Goal: Information Seeking & Learning: Learn about a topic

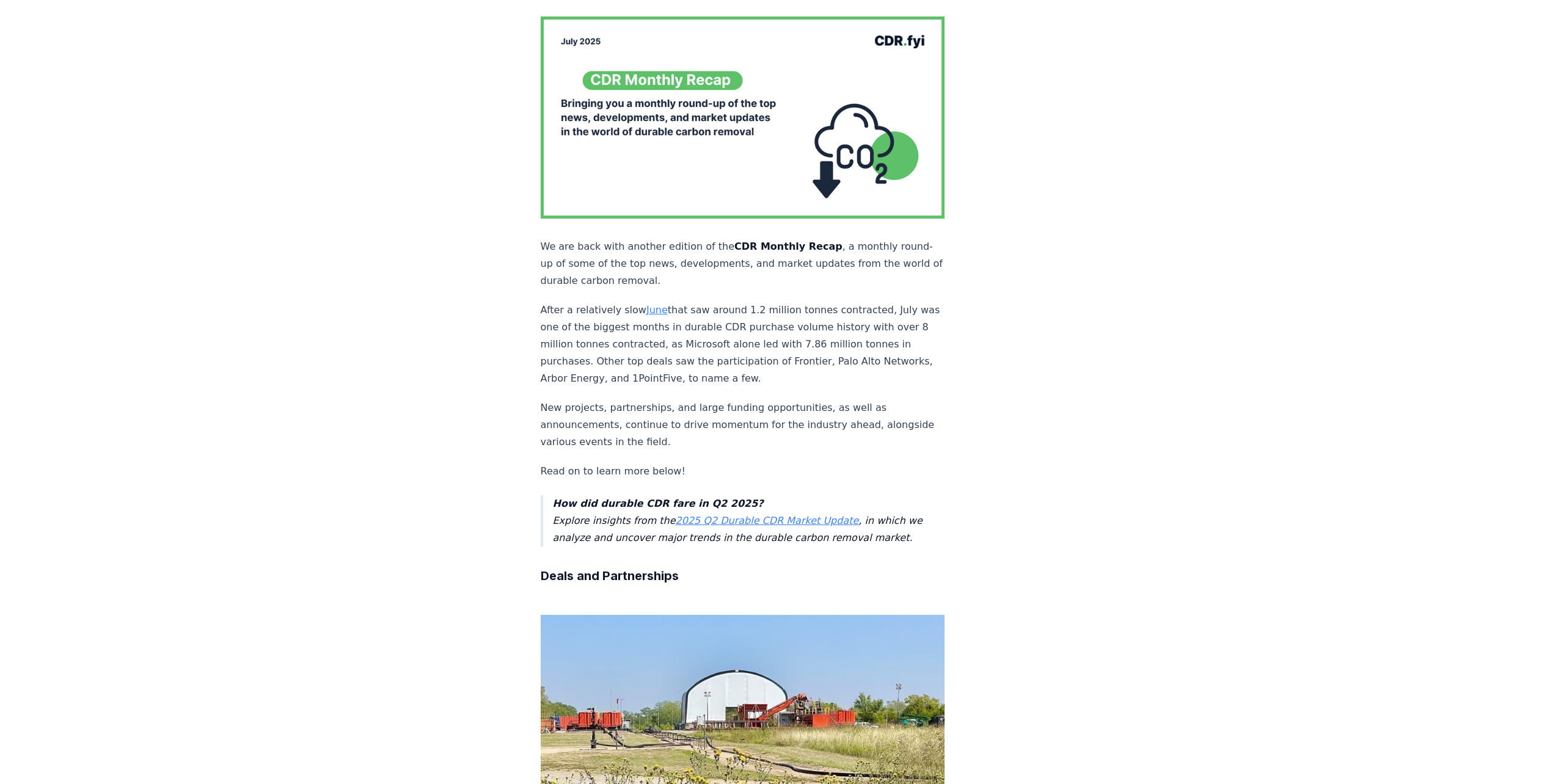
scroll to position [183, 0]
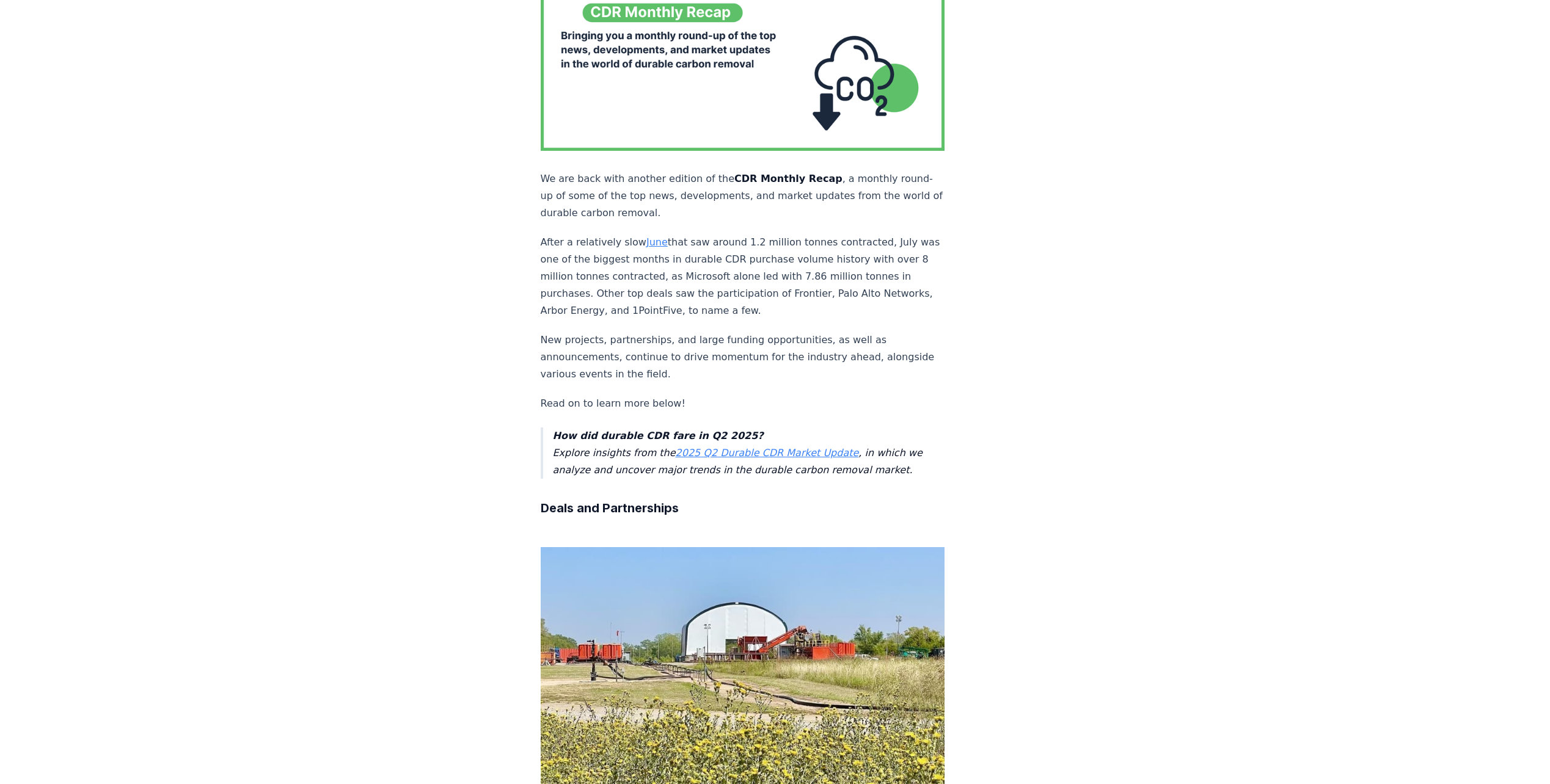
click at [731, 447] on link "2025 Q2 Durable CDR Market Update" at bounding box center [767, 453] width 183 height 12
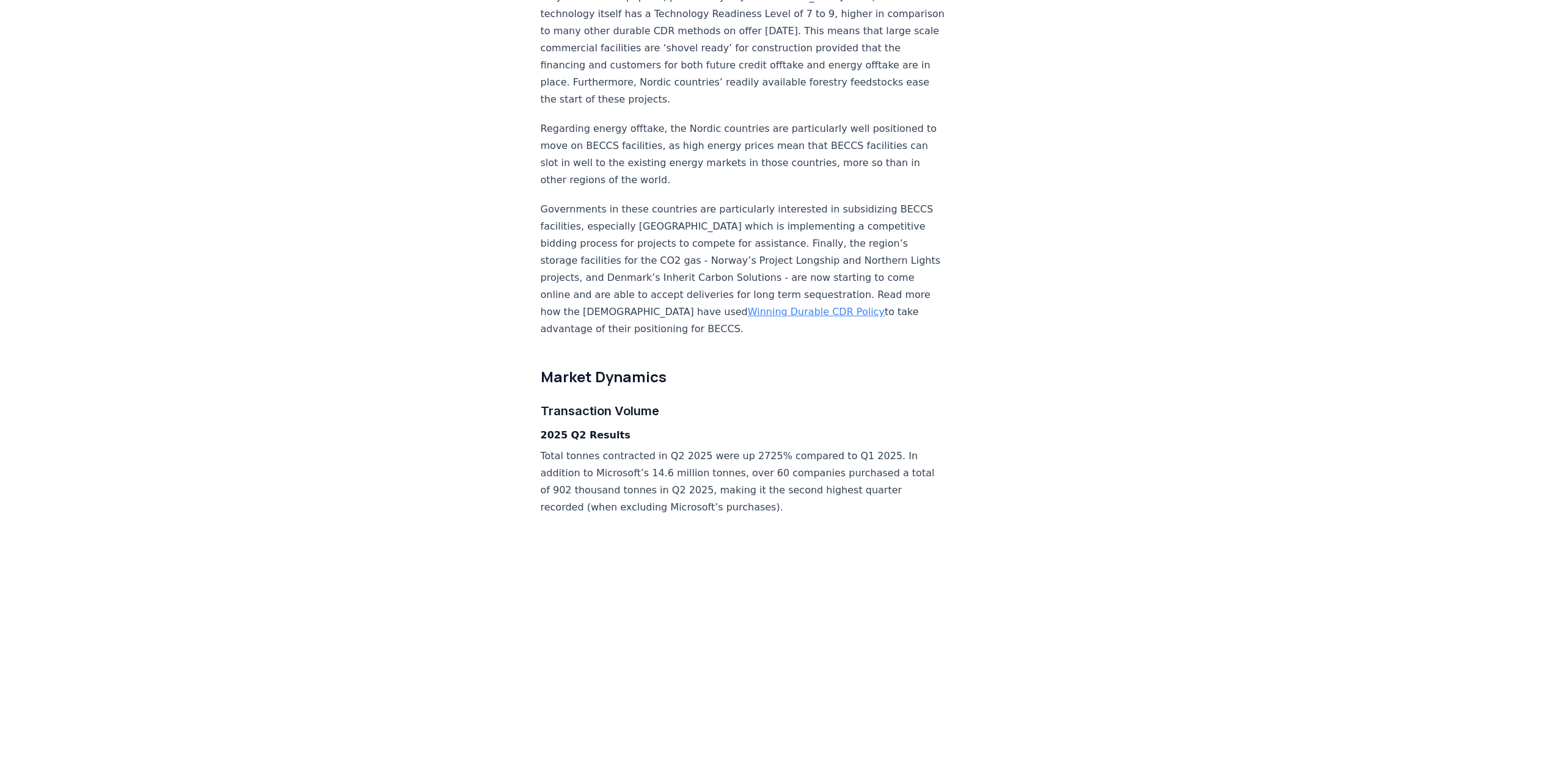
scroll to position [1588, 0]
click at [748, 303] on link "Winning Durable CDR Policy" at bounding box center [816, 309] width 137 height 12
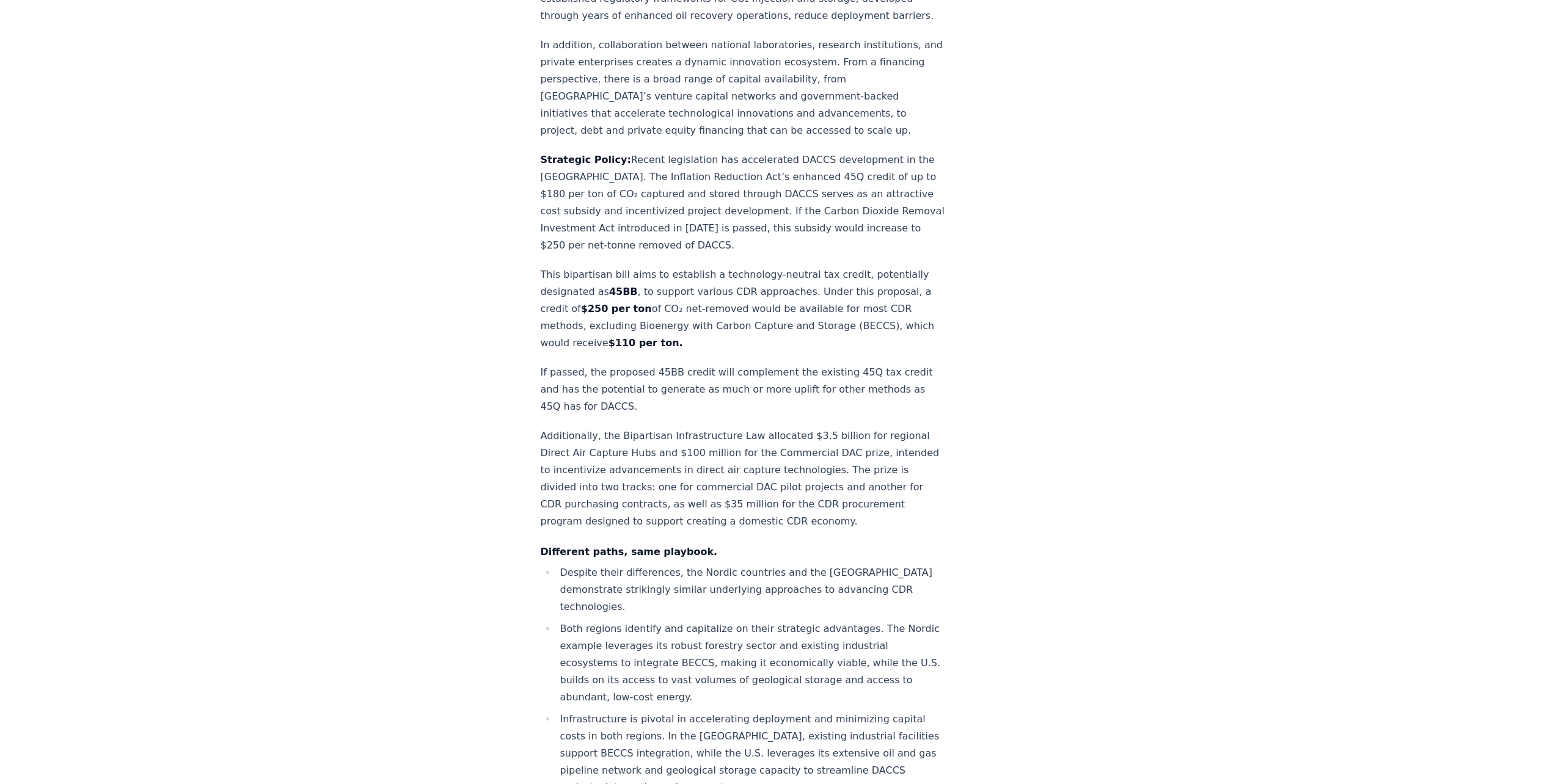
scroll to position [4337, 0]
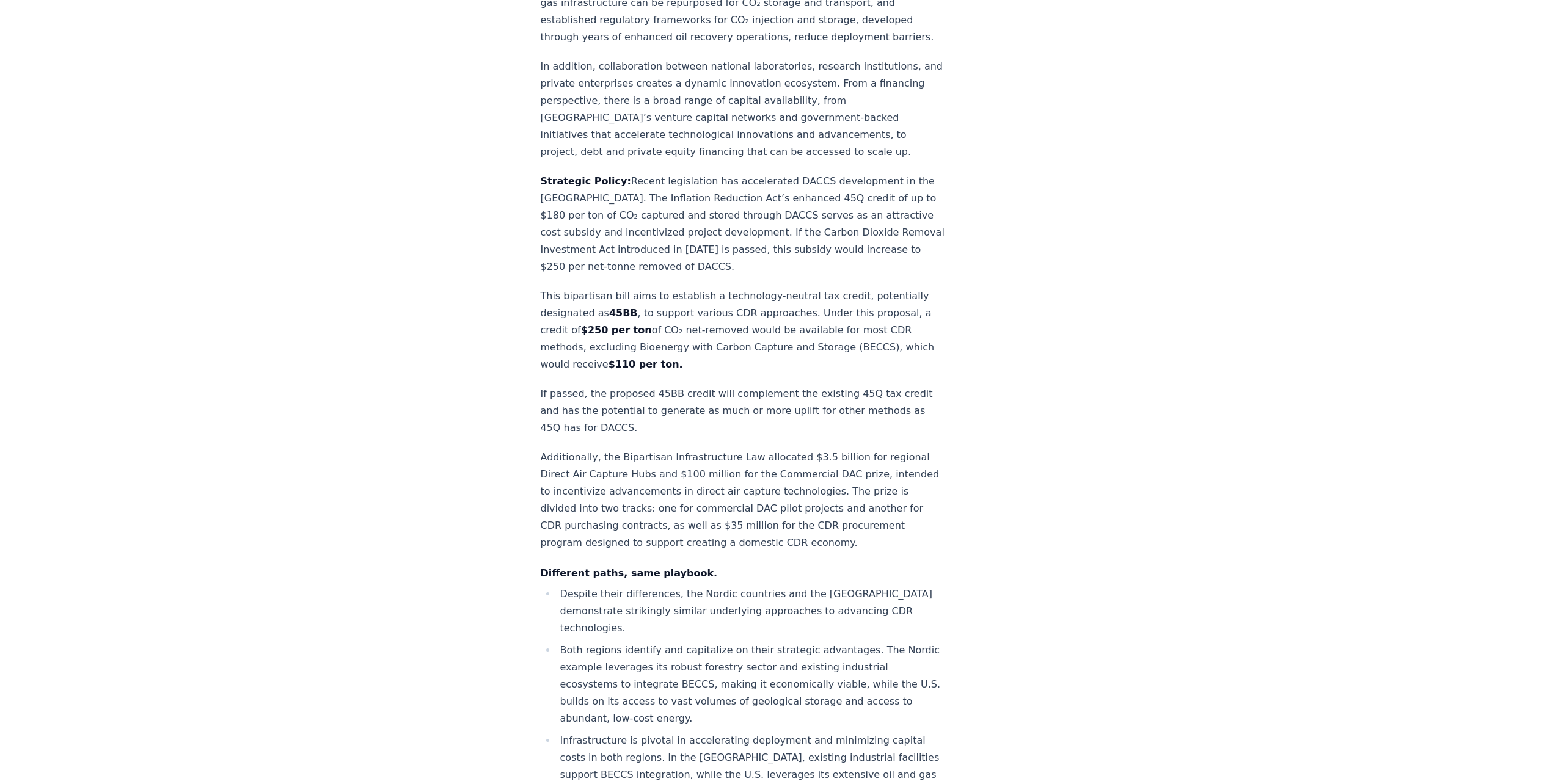
click at [545, 175] on strong "Strategic Policy:" at bounding box center [586, 181] width 90 height 12
